Goal: Navigation & Orientation: Find specific page/section

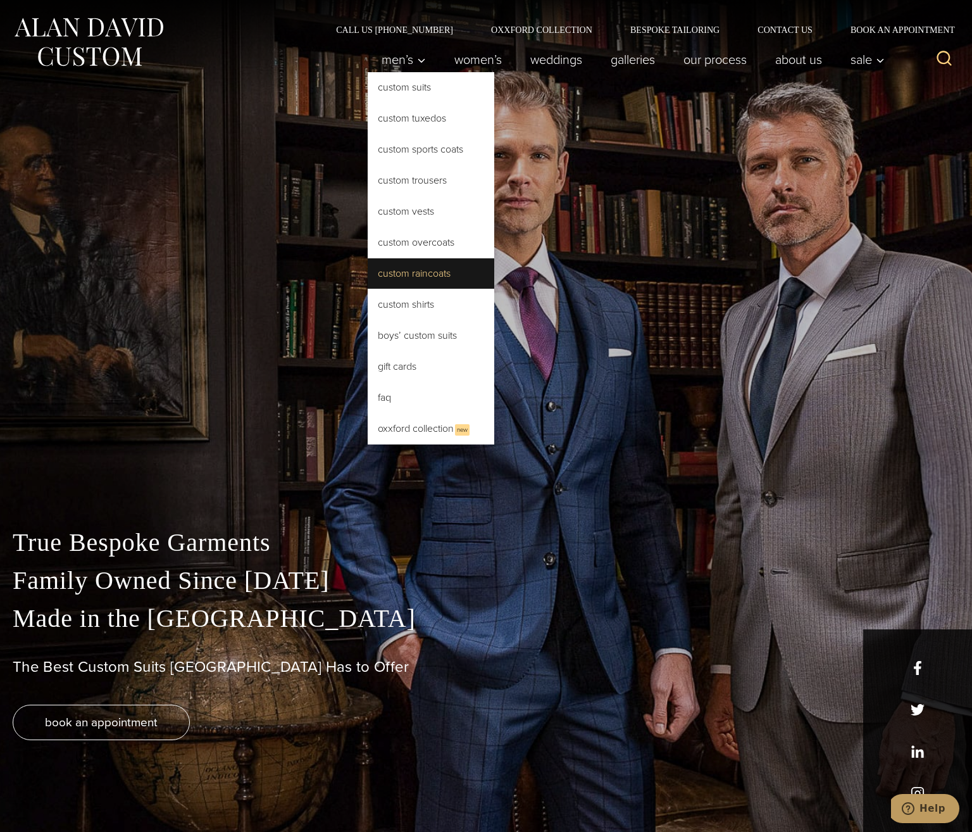
click at [404, 271] on link "Custom Raincoats" at bounding box center [431, 273] width 127 height 30
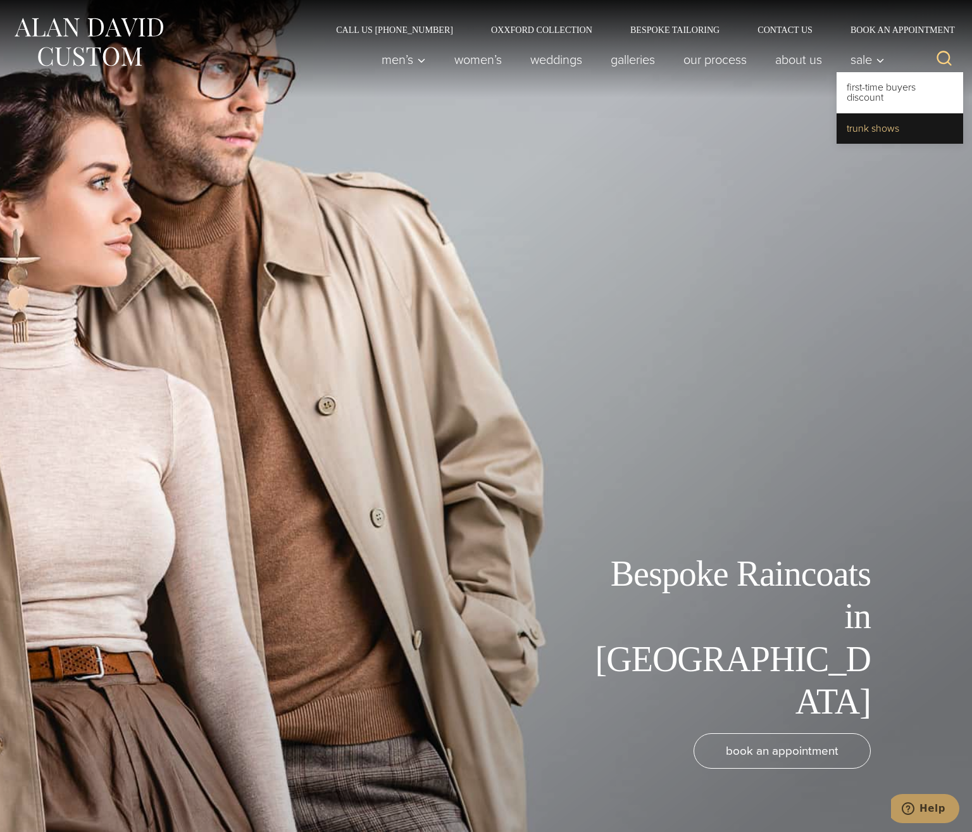
click at [864, 125] on link "Trunk Shows" at bounding box center [900, 128] width 127 height 30
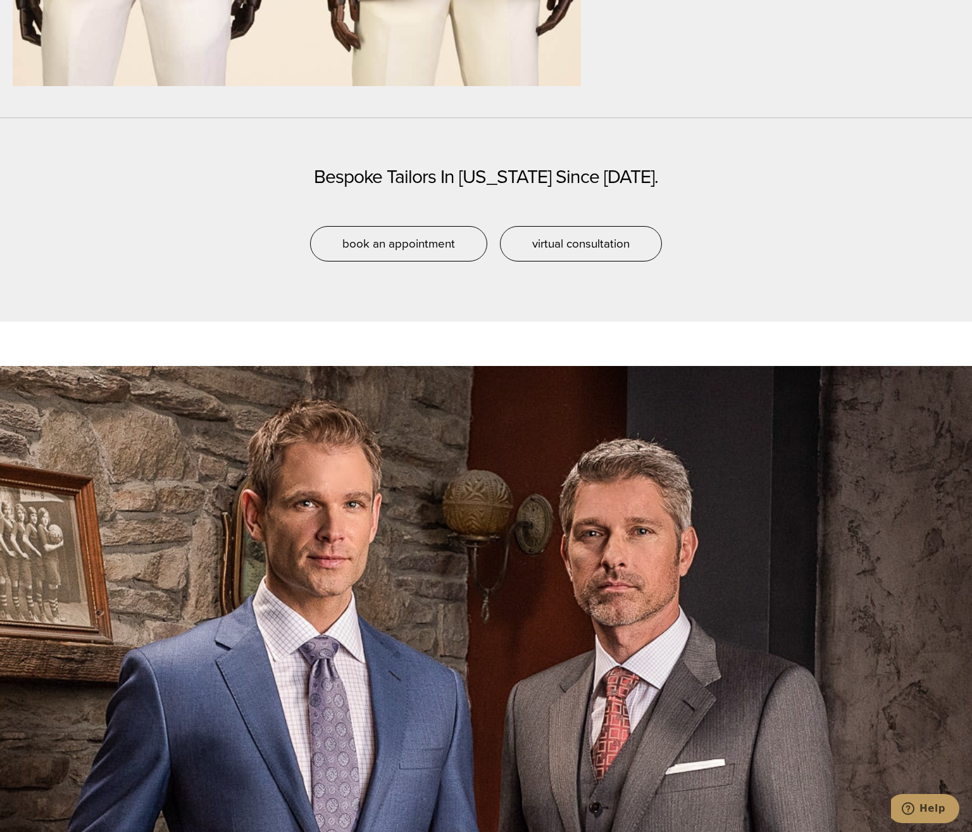
scroll to position [3799, 0]
